Goal: Task Accomplishment & Management: Manage account settings

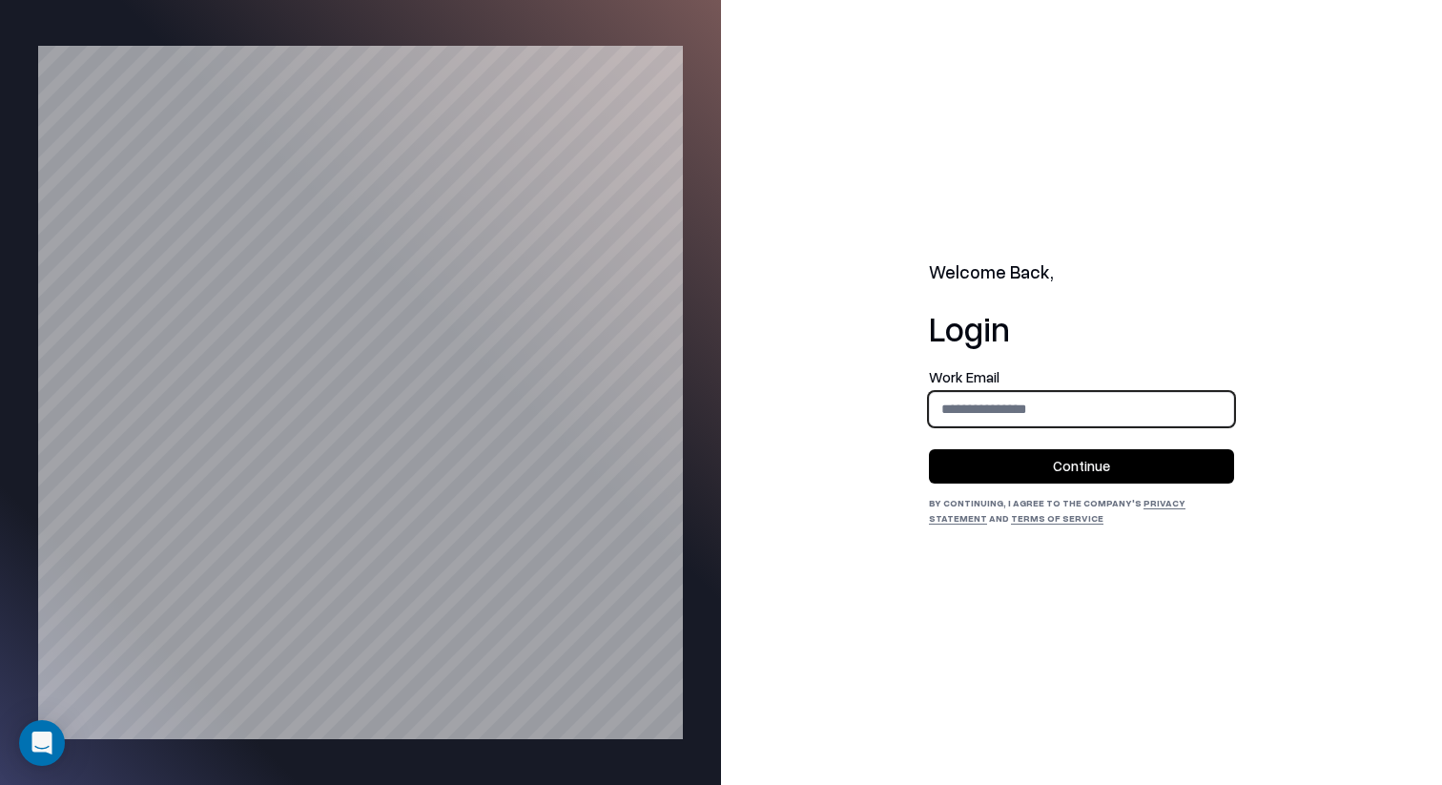
click at [1033, 404] on input "email" at bounding box center [1081, 408] width 303 height 35
type input "**********"
click at [1099, 460] on button "Continue" at bounding box center [1081, 466] width 305 height 34
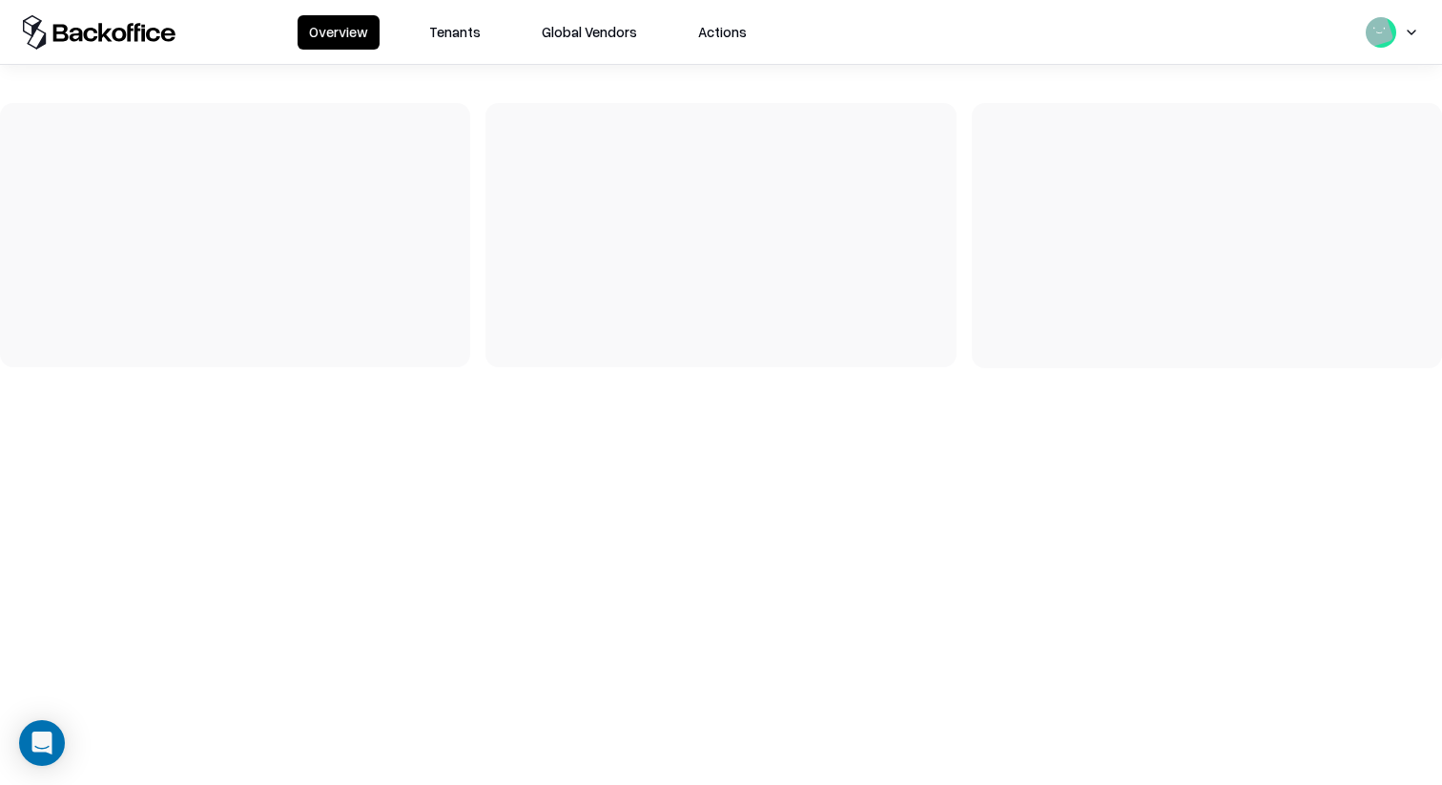
click at [457, 47] on button "Tenants" at bounding box center [455, 32] width 74 height 34
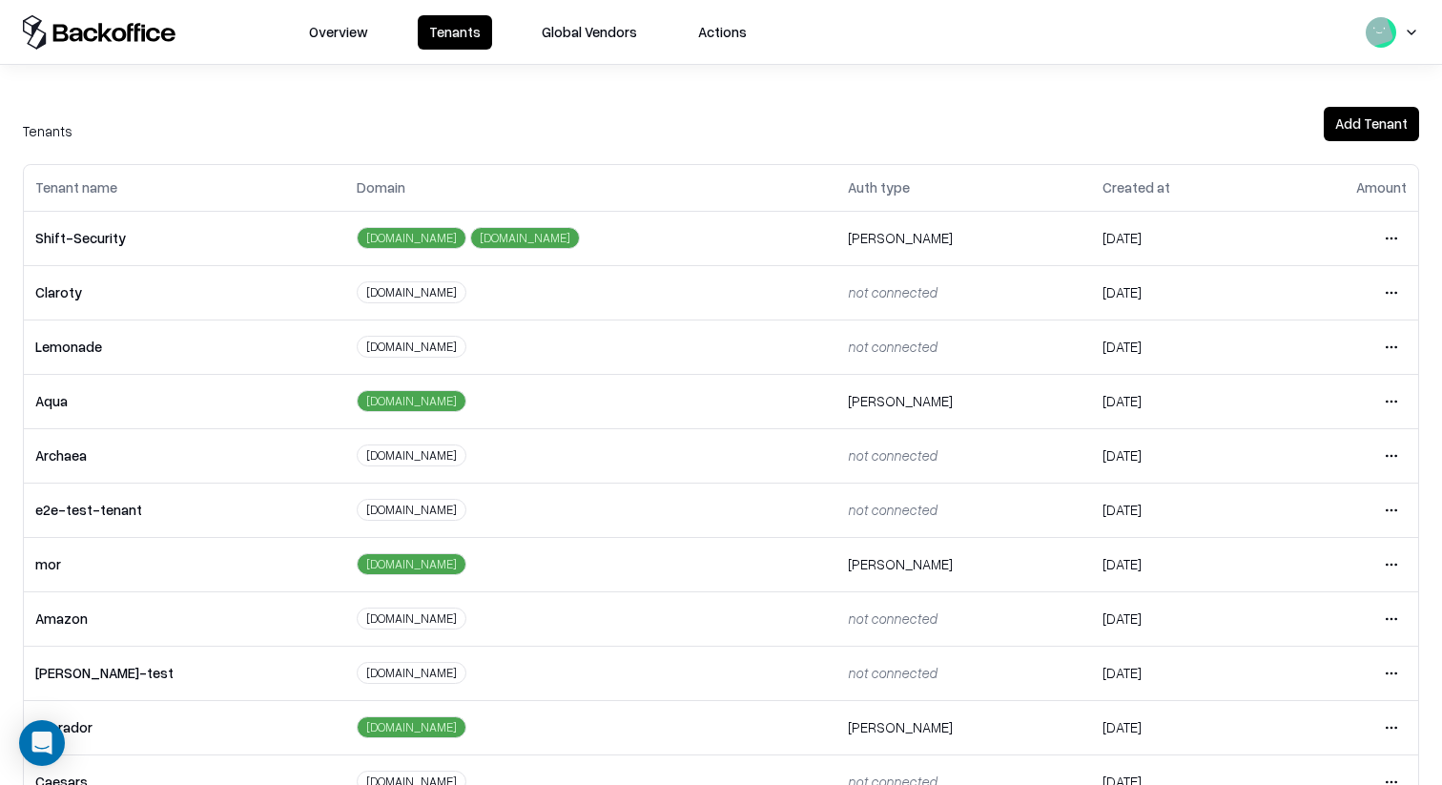
click at [818, 106] on div "Tenants Add Tenant" at bounding box center [721, 122] width 1442 height 38
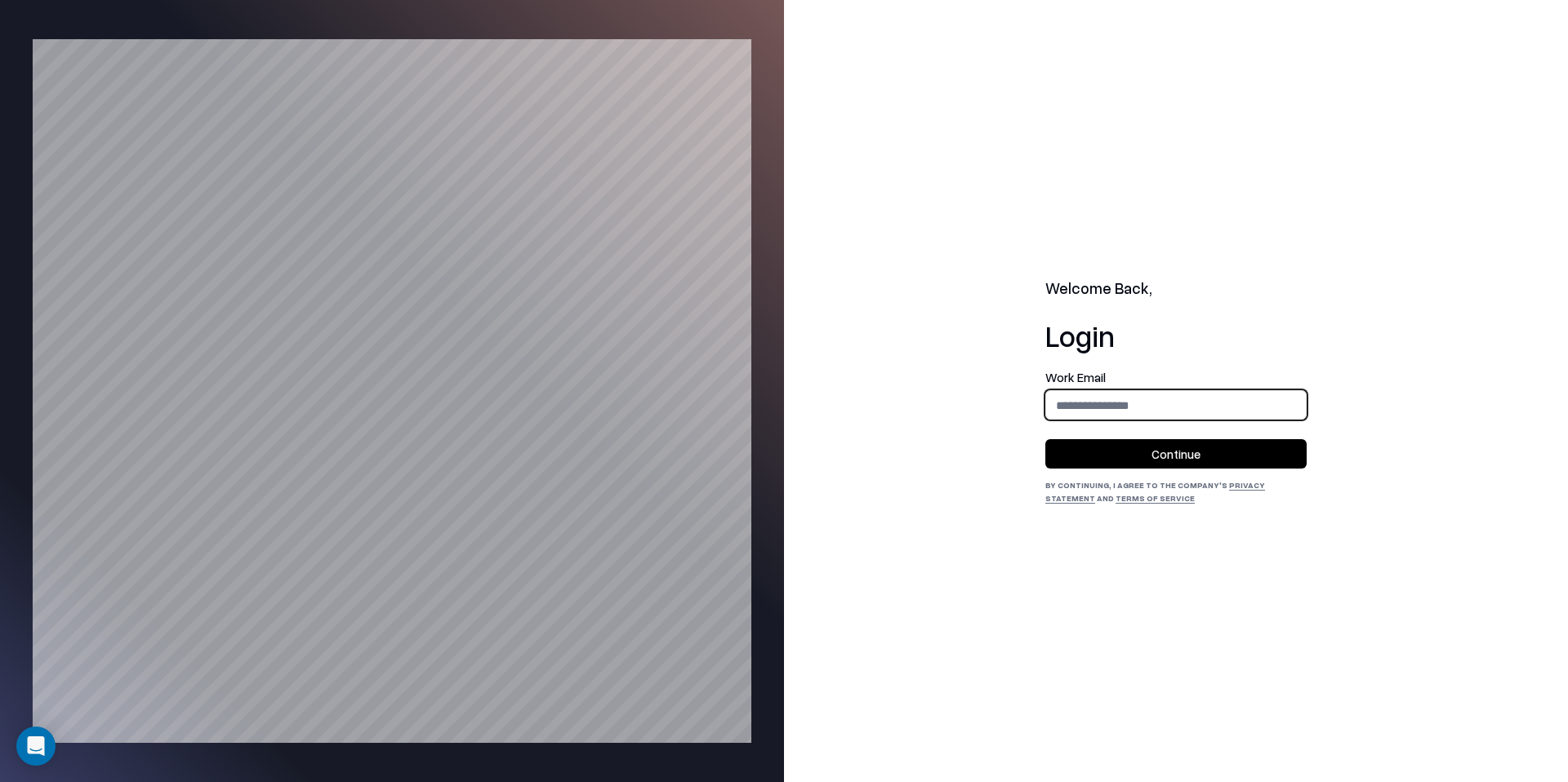
click at [1245, 409] on input "email" at bounding box center [1176, 405] width 260 height 30
type input "**********"
click at [1215, 451] on button "Continue" at bounding box center [1176, 454] width 261 height 29
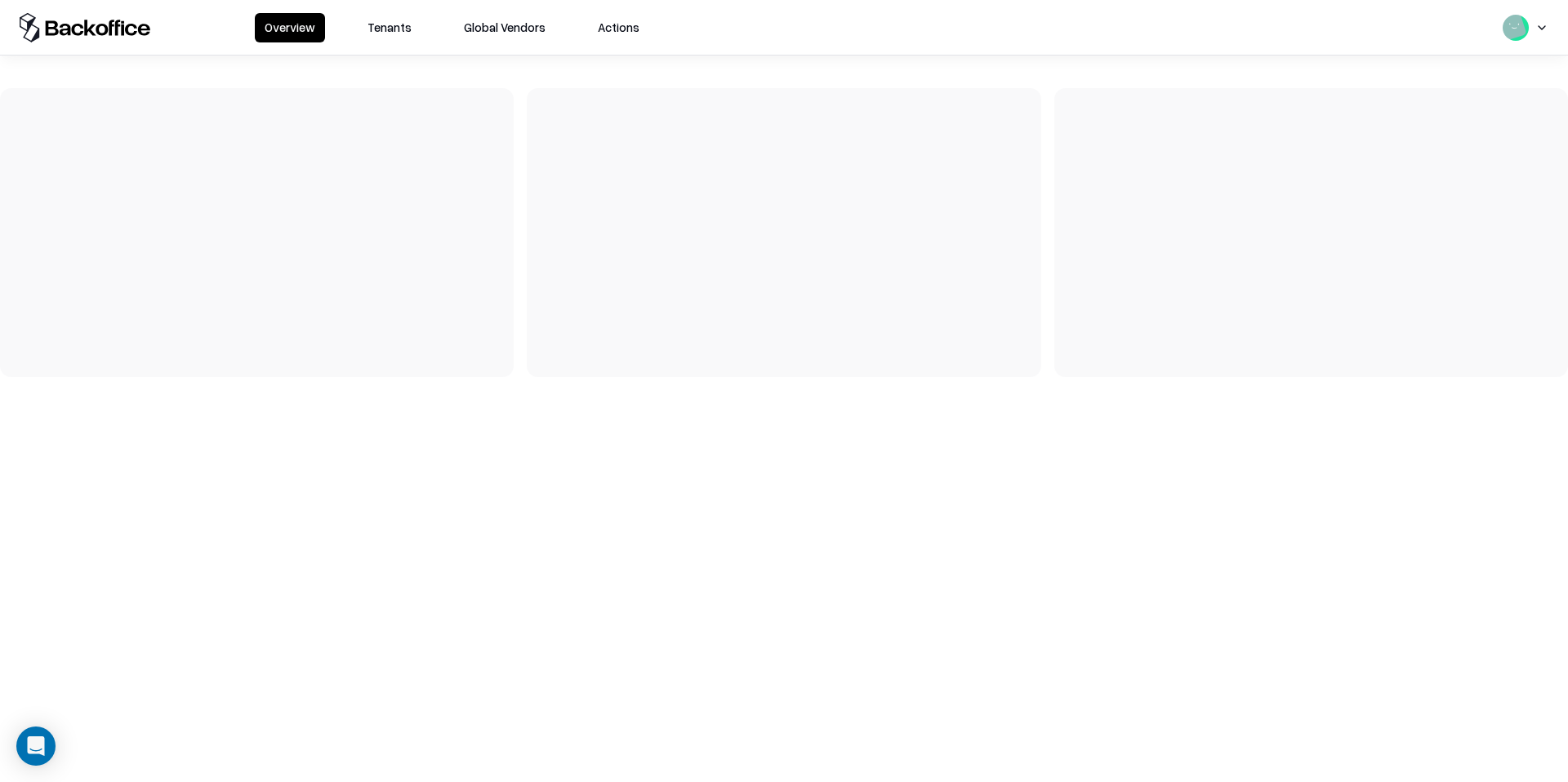
click at [379, 19] on button "Tenants" at bounding box center [390, 27] width 63 height 29
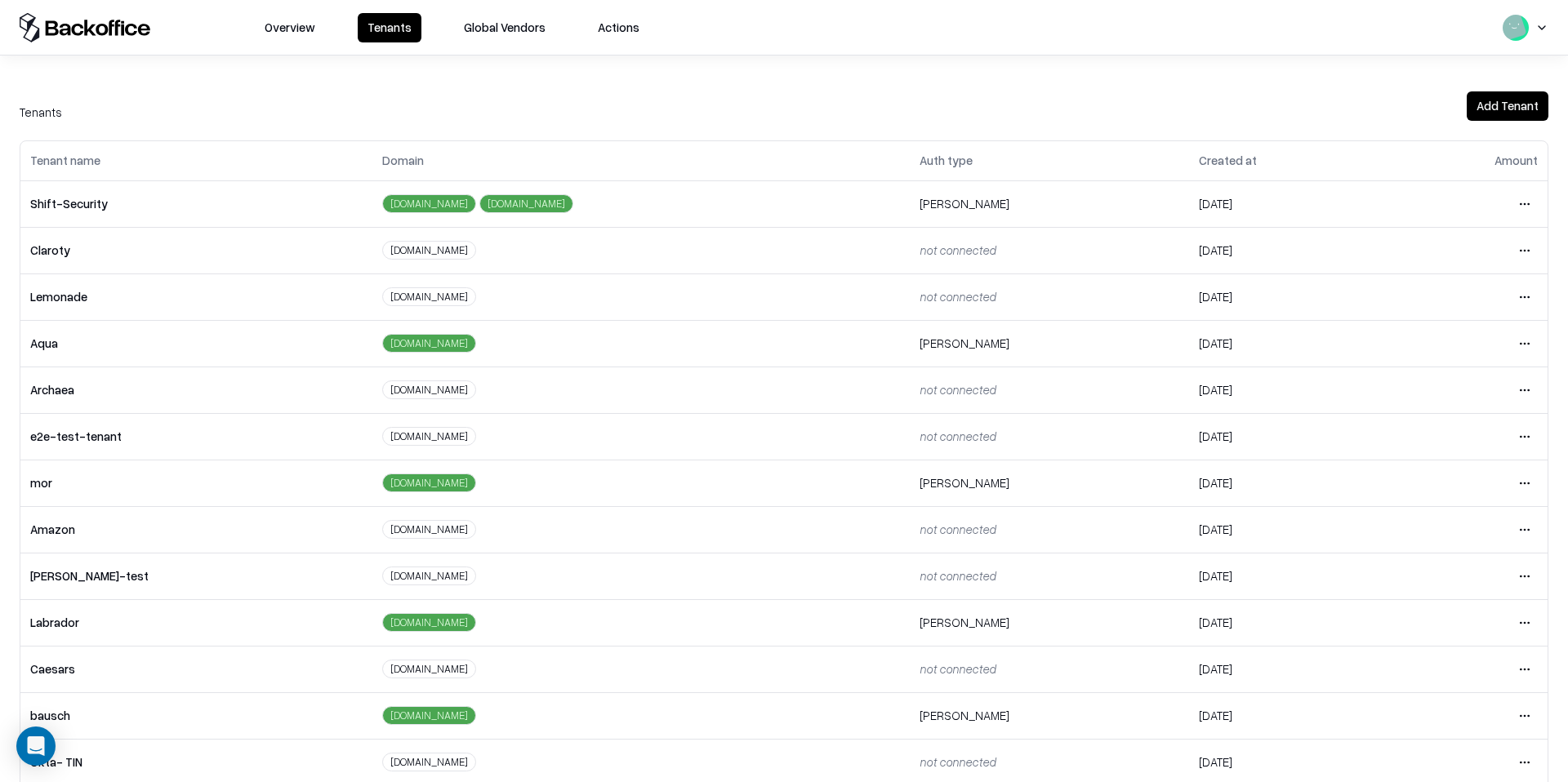
scroll to position [81, 0]
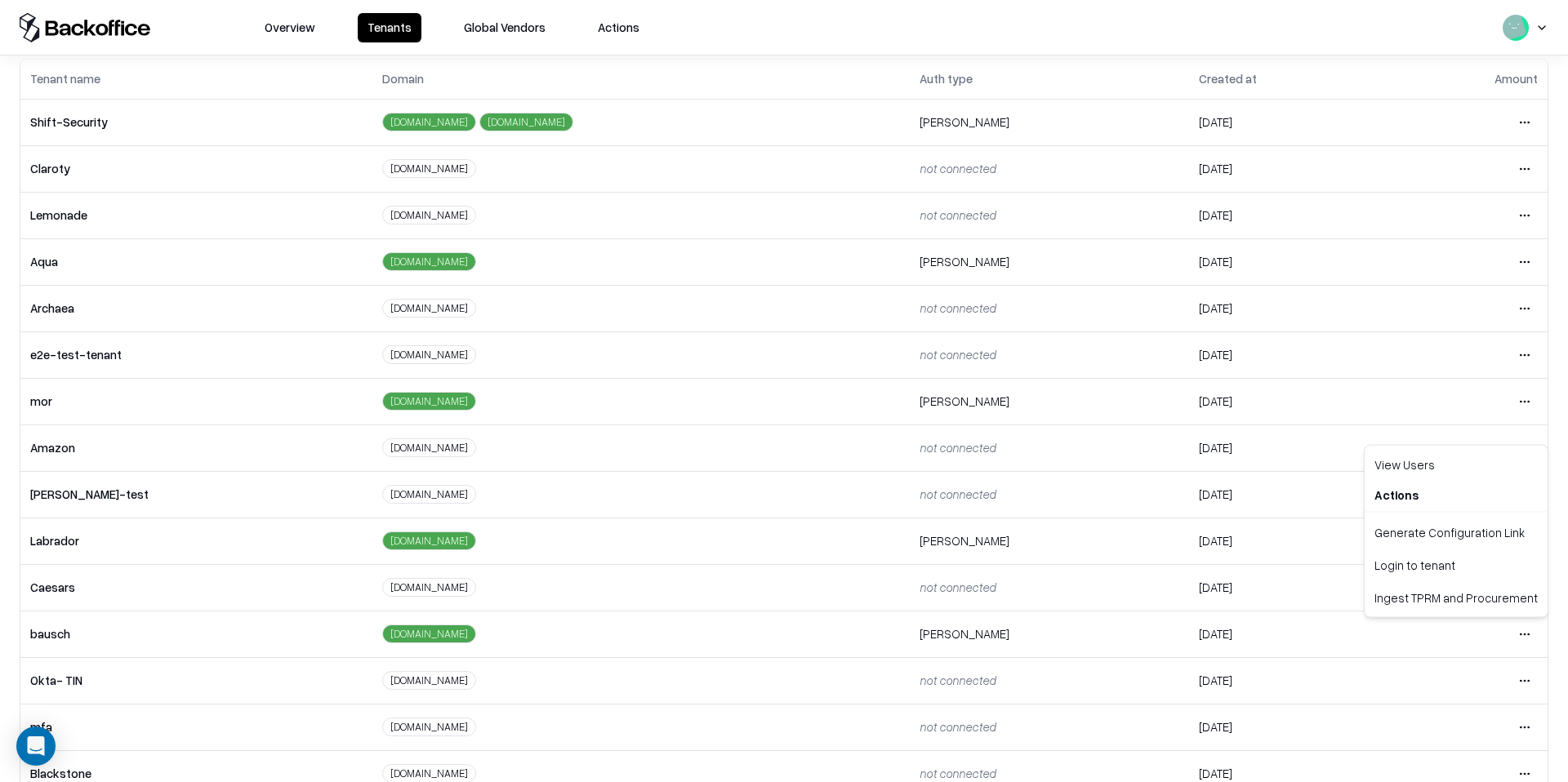
click at [1531, 631] on html "Overview Tenants Global Vendors Actions Tenants Add Tenant Tenant name Domain A…" at bounding box center [784, 391] width 1568 height 782
click at [1434, 570] on div "Login to tenant" at bounding box center [1457, 565] width 177 height 33
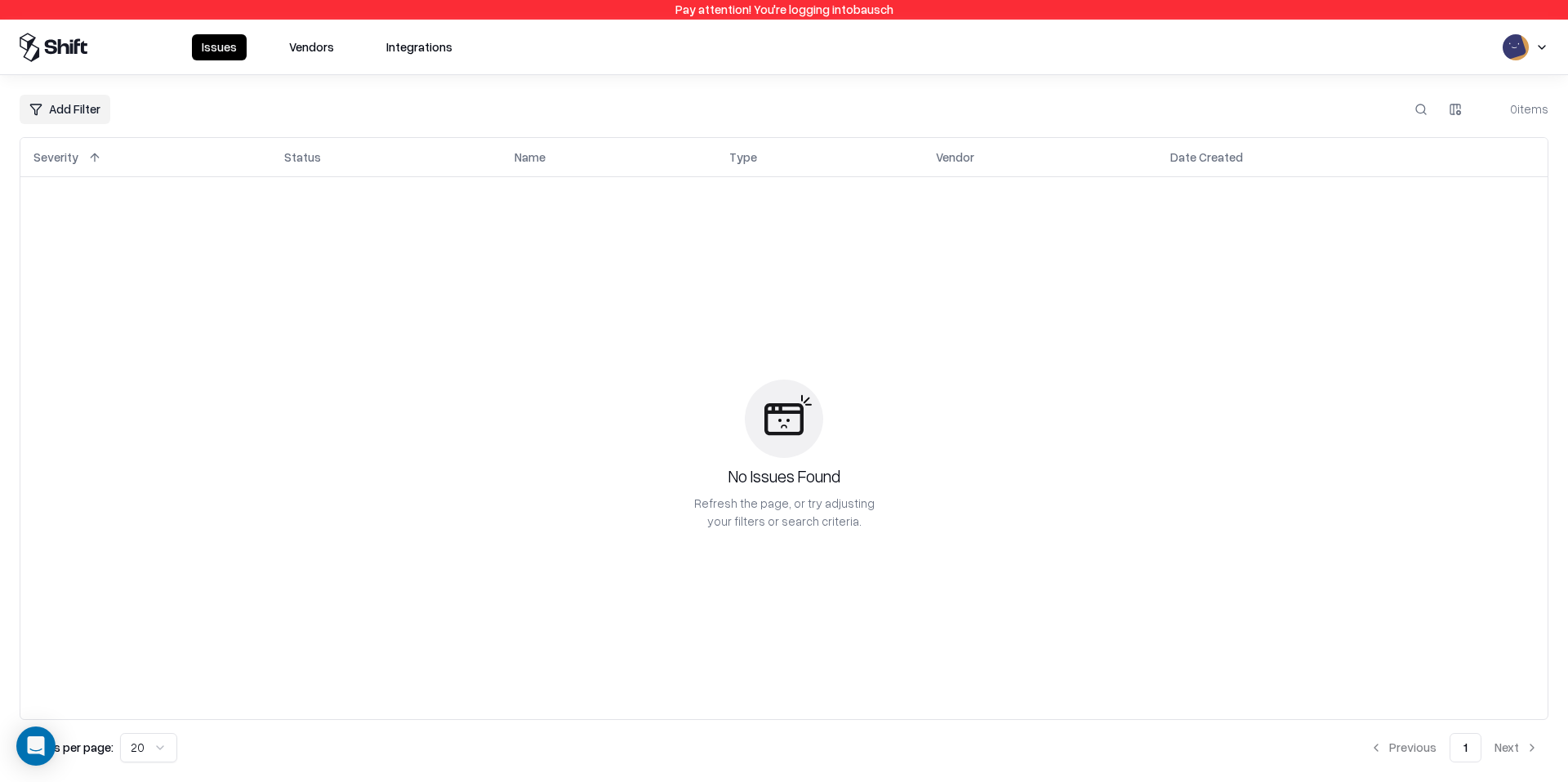
click at [315, 61] on div "Issues Vendors Integrations" at bounding box center [241, 47] width 443 height 29
click at [315, 45] on button "Vendors" at bounding box center [311, 47] width 64 height 27
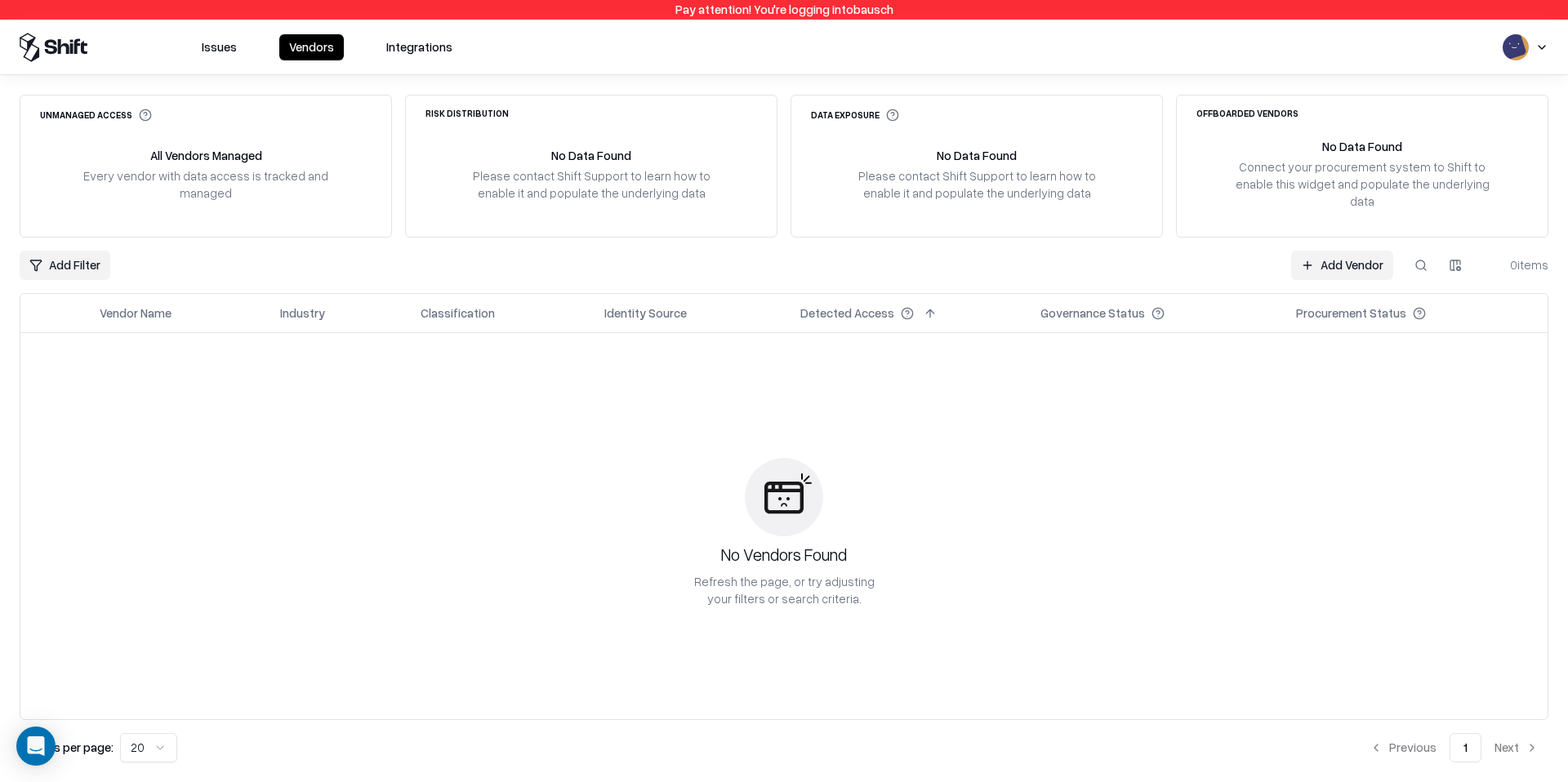
click at [231, 51] on button "Issues" at bounding box center [219, 47] width 55 height 27
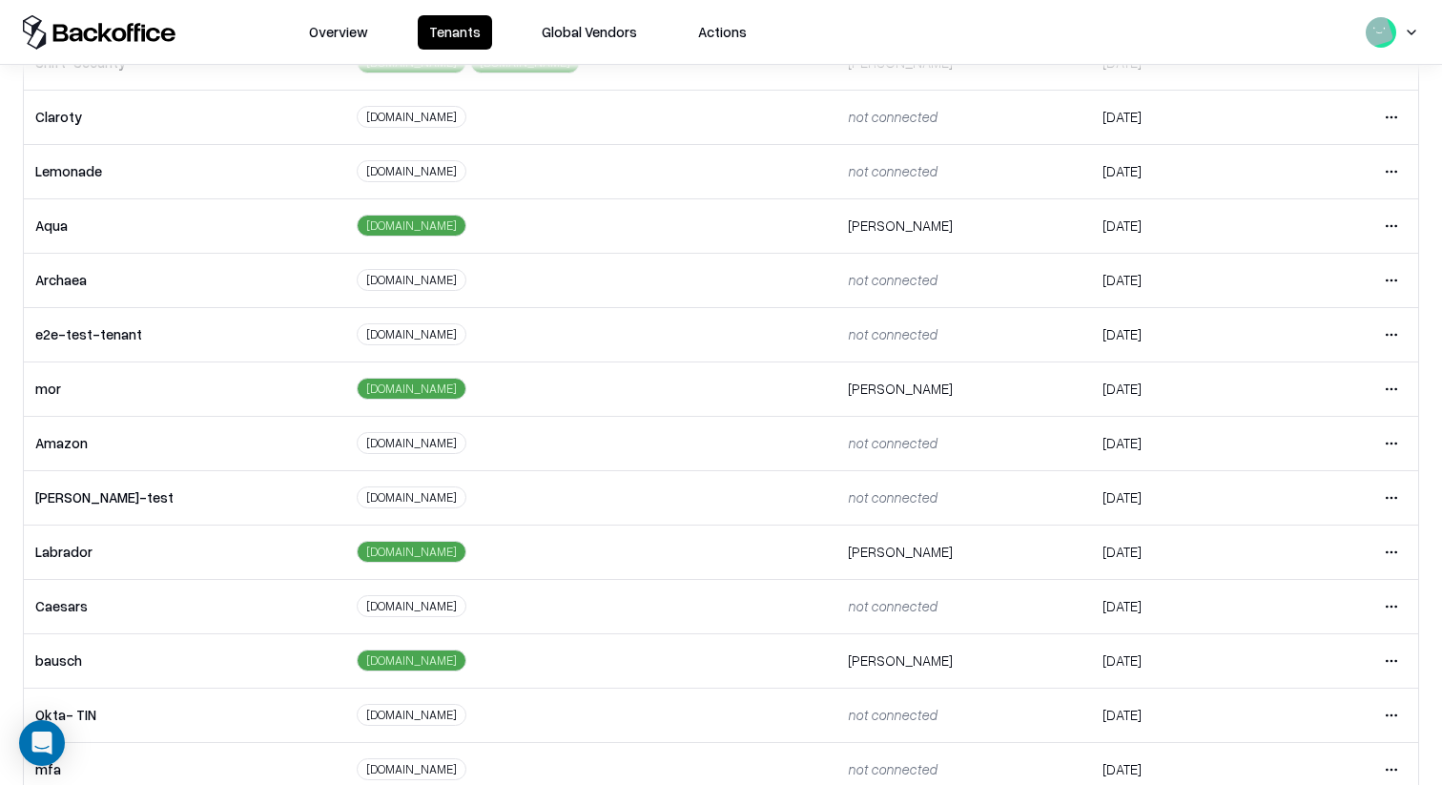
scroll to position [212, 0]
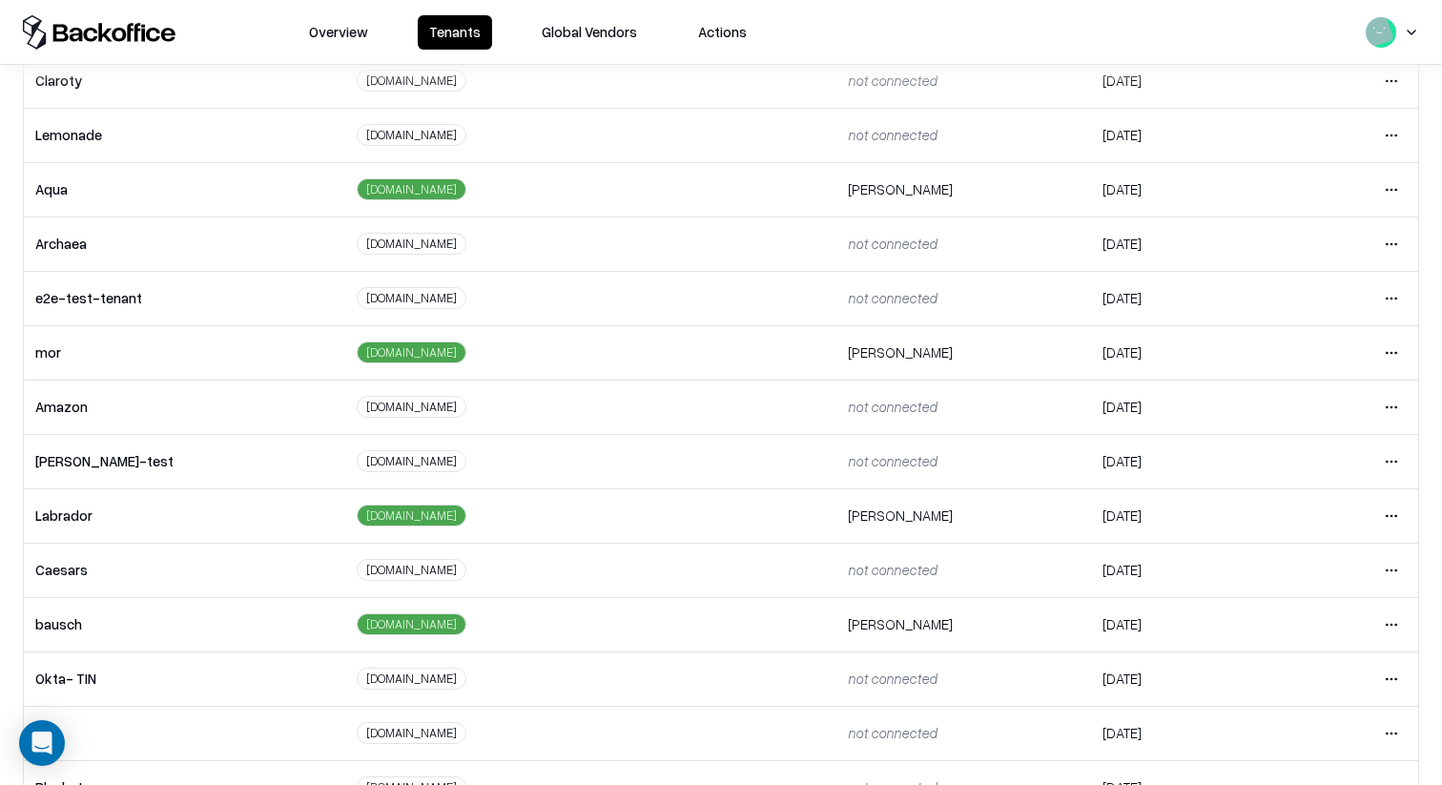
click at [1392, 569] on html "Overview Tenants Global Vendors Actions Tenants Add Tenant Tenant name Domain A…" at bounding box center [721, 392] width 1442 height 785
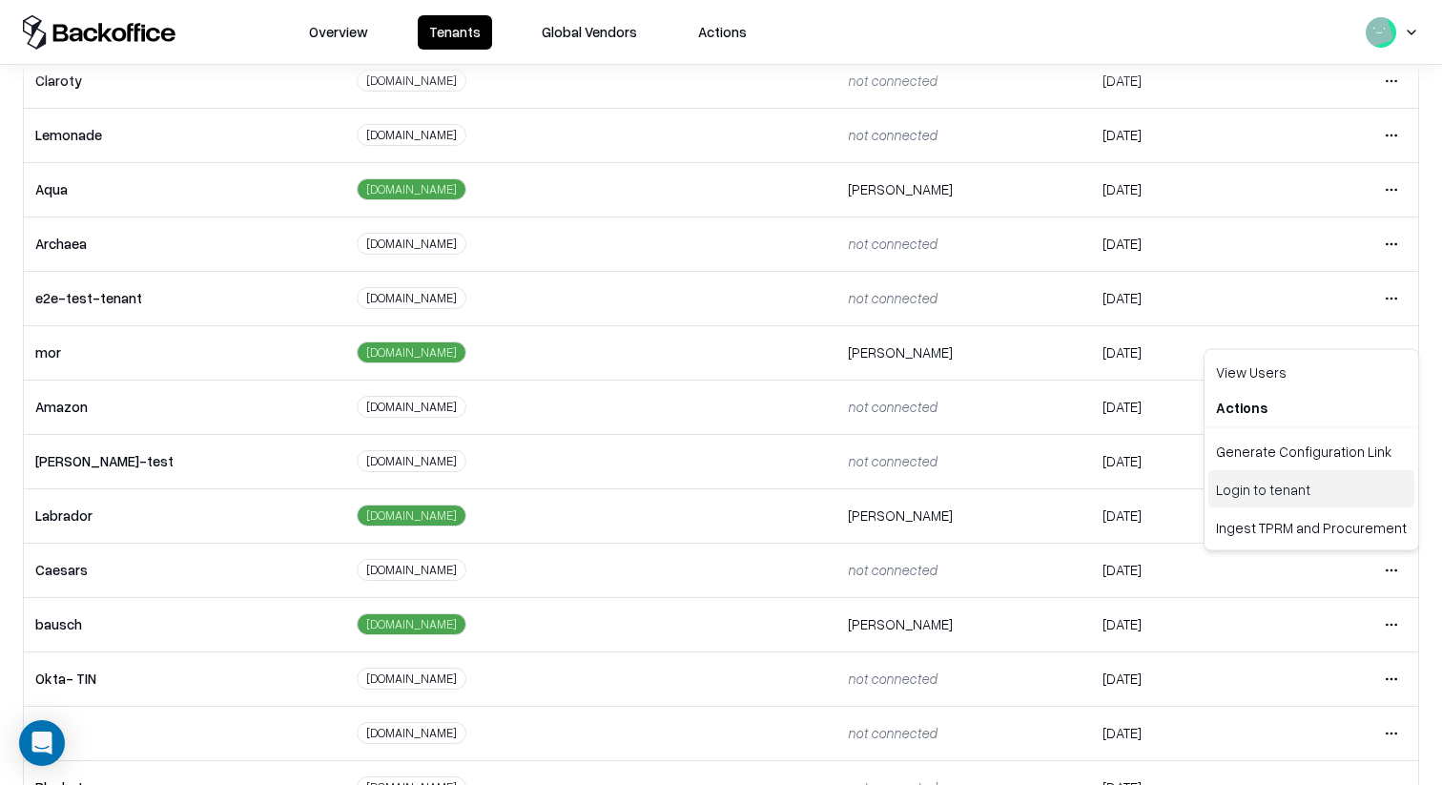
click at [1306, 481] on div "Login to tenant" at bounding box center [1311, 489] width 206 height 38
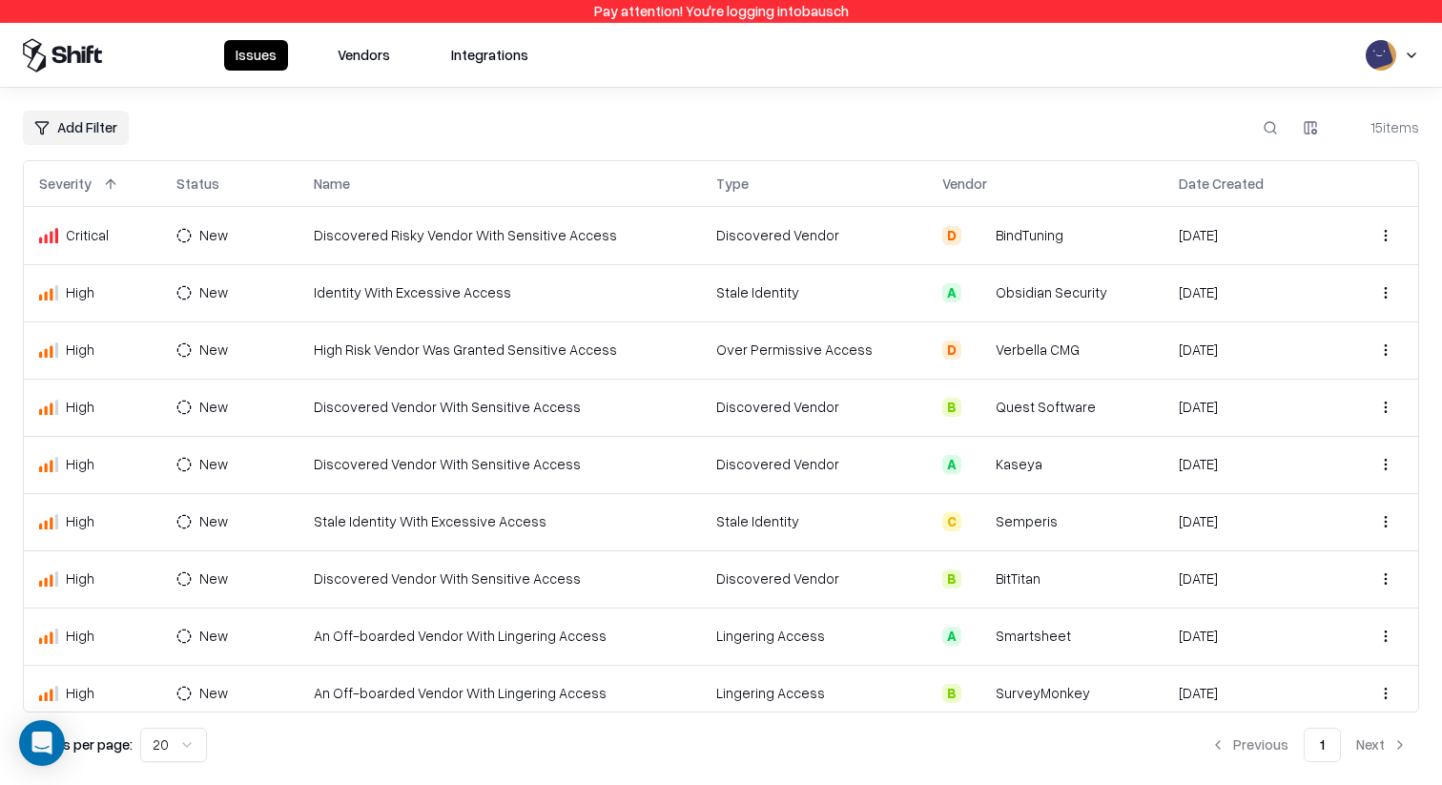
click at [376, 70] on div "Issues Vendors Integrations" at bounding box center [281, 55] width 517 height 34
click at [375, 58] on button "Vendors" at bounding box center [363, 55] width 75 height 31
